Goal: Task Accomplishment & Management: Use online tool/utility

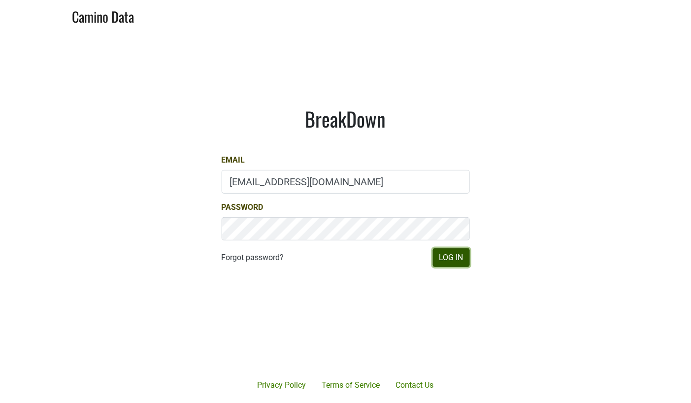
click at [451, 255] on button "Log In" at bounding box center [451, 257] width 37 height 19
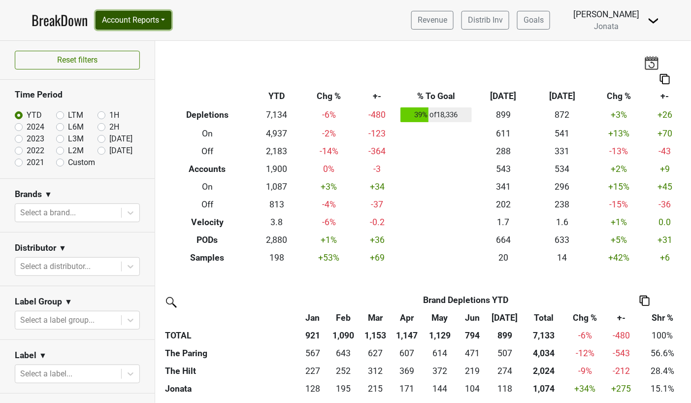
click at [169, 17] on button "Account Reports" at bounding box center [134, 20] width 76 height 19
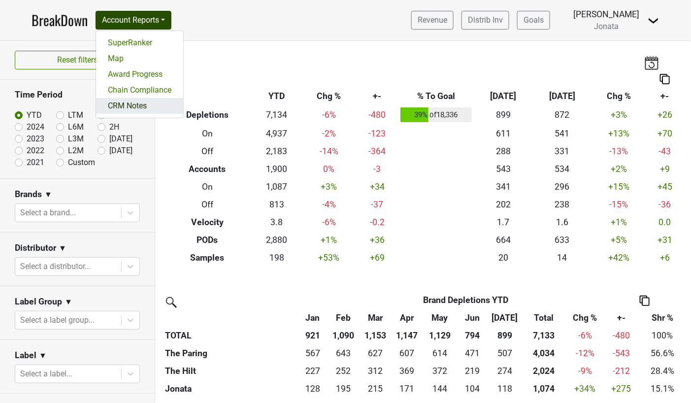
click at [161, 99] on link "CRM Notes" at bounding box center [139, 106] width 87 height 16
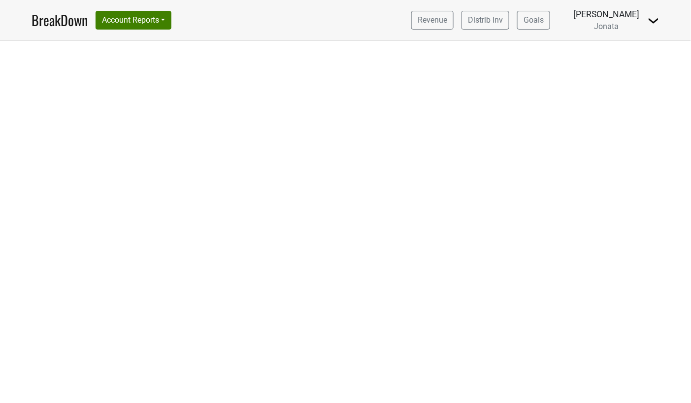
select select "CA"
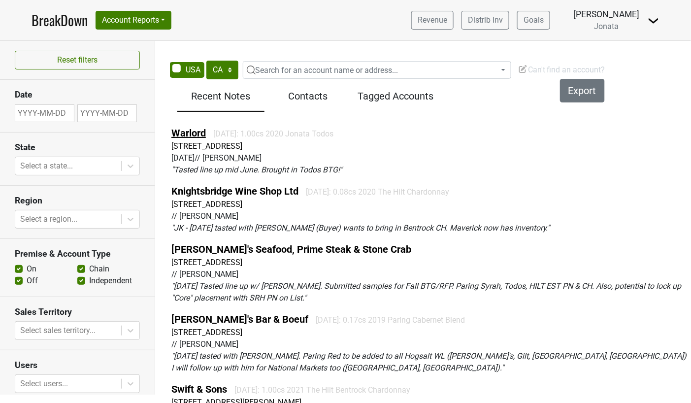
click at [195, 132] on link "Warlord" at bounding box center [188, 133] width 34 height 12
click at [544, 66] on span "Can't find an account?" at bounding box center [561, 69] width 87 height 9
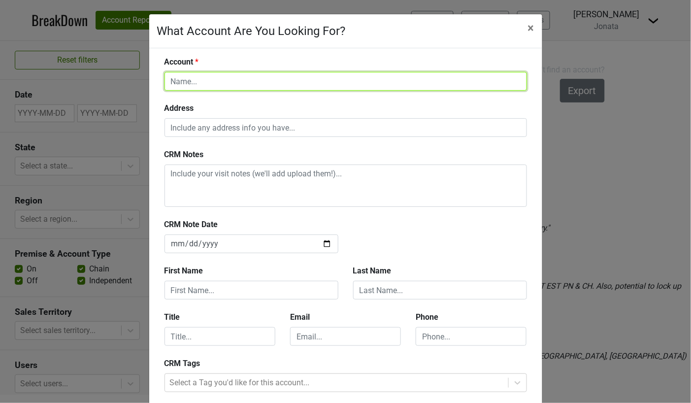
click at [431, 86] on input "text" at bounding box center [346, 81] width 363 height 19
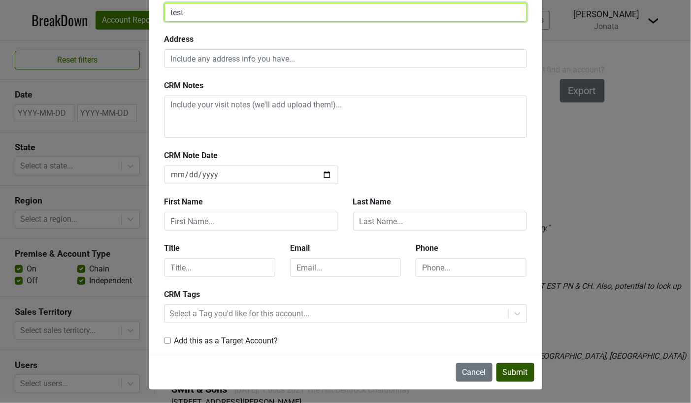
type input "test"
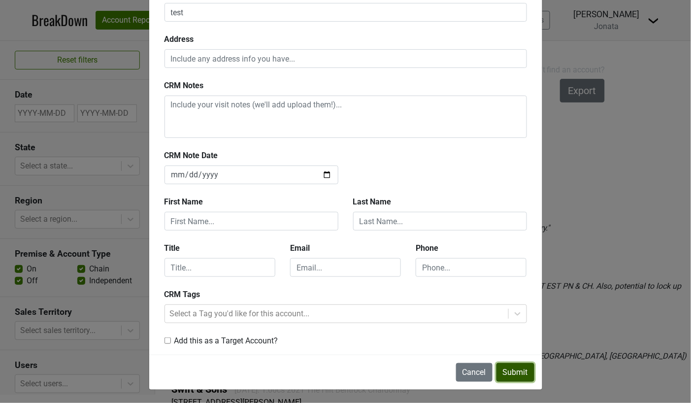
click at [505, 370] on button "Submit" at bounding box center [516, 372] width 38 height 19
